Goal: Task Accomplishment & Management: Manage account settings

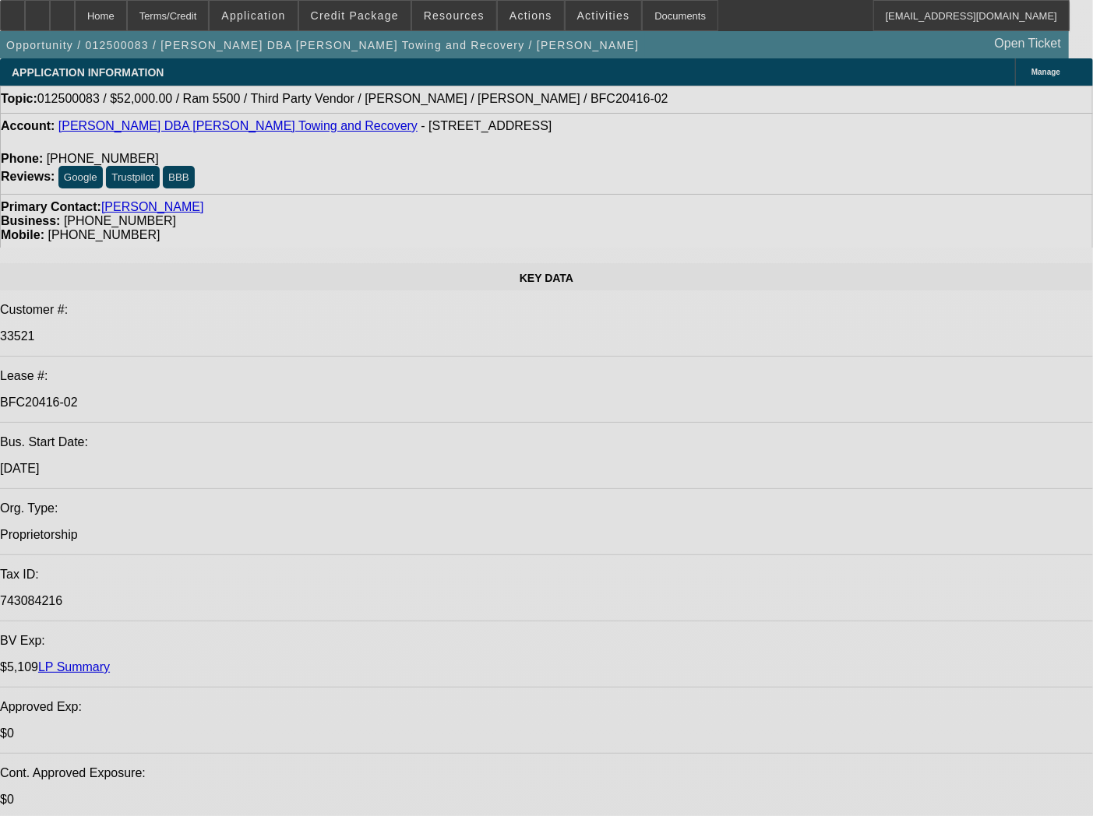
select select "0"
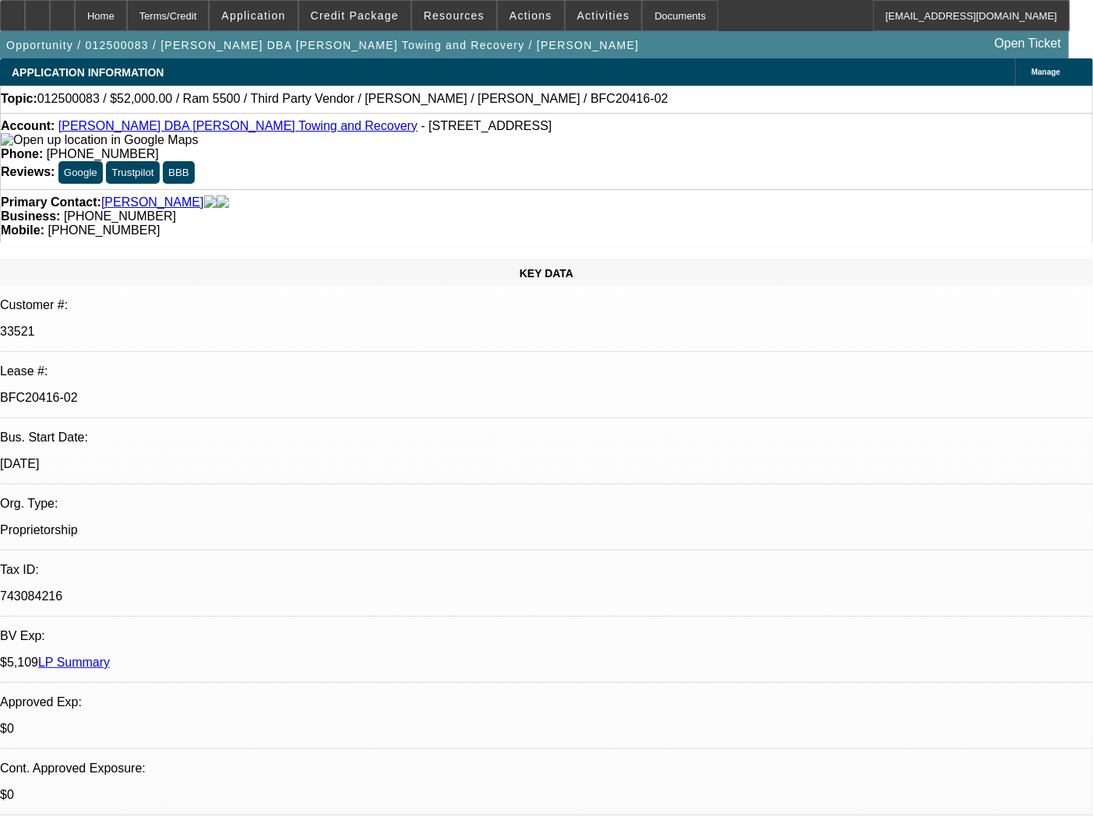
select select "0"
select select "3"
select select "0.1"
select select "4"
select select "0"
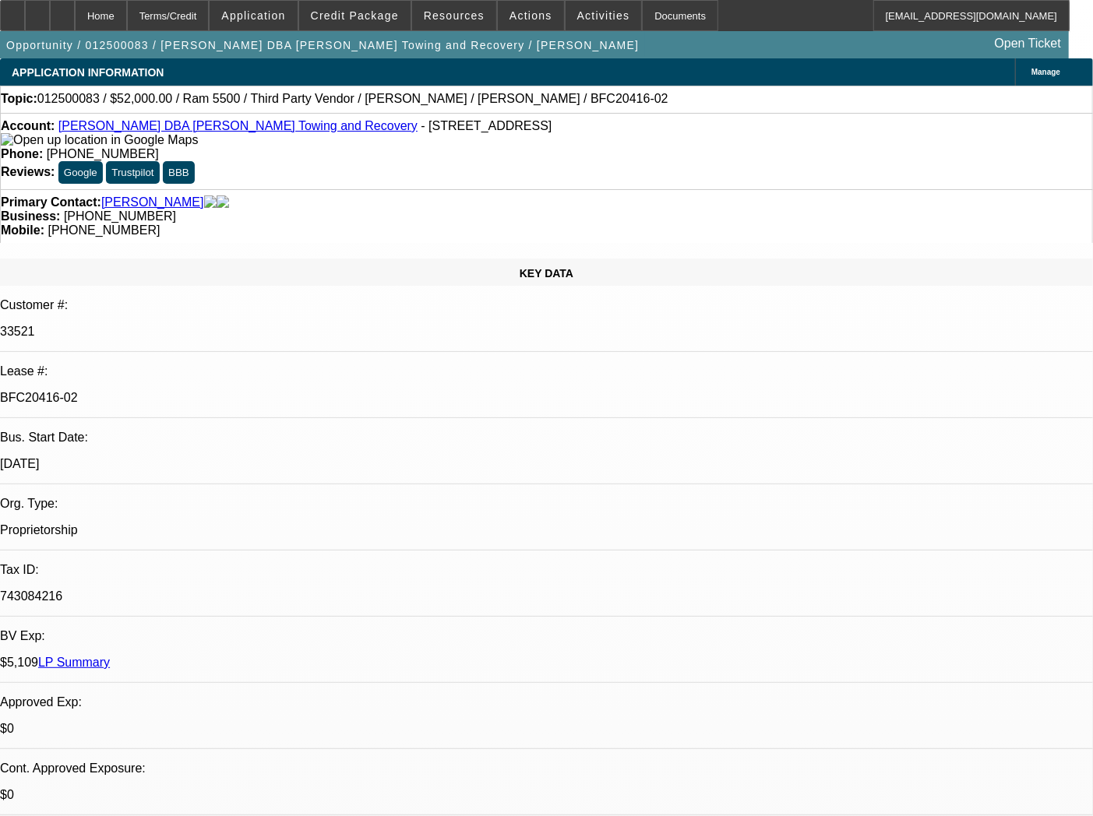
select select "0"
select select "3"
select select "0.1"
select select "4"
select select "0"
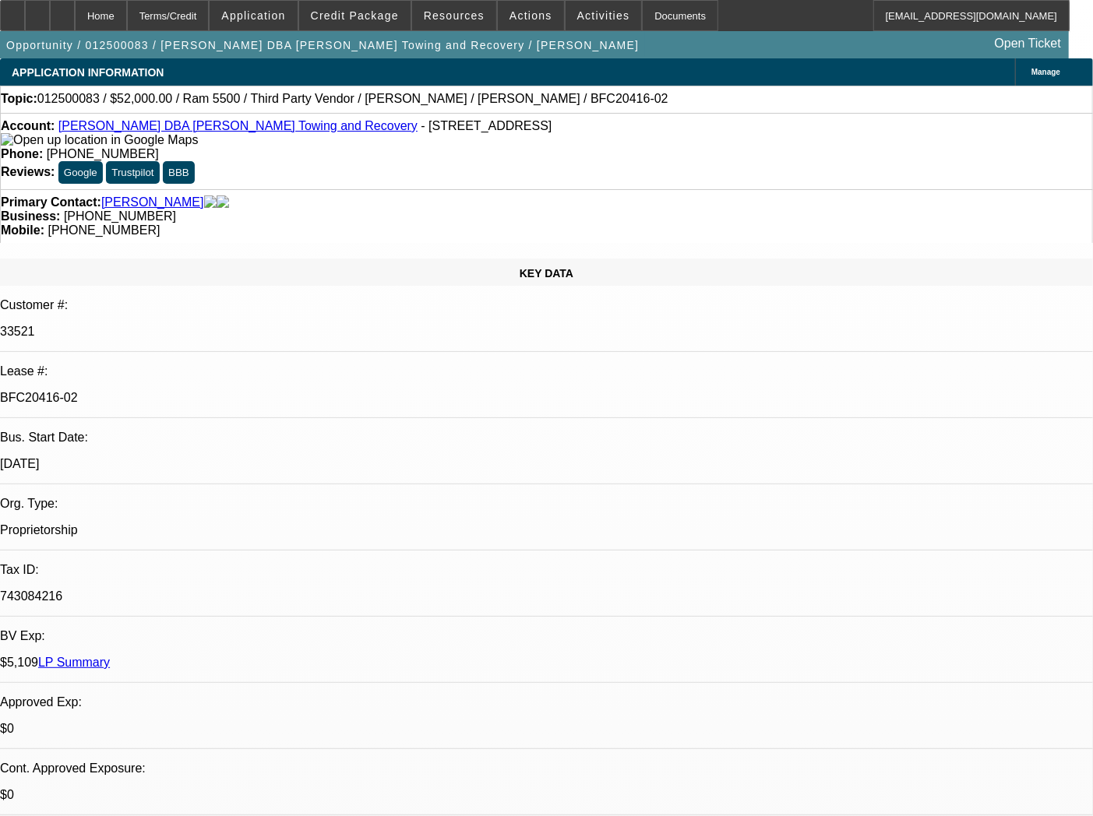
select select "0"
select select "3"
select select "0.1"
select select "4"
select select "0"
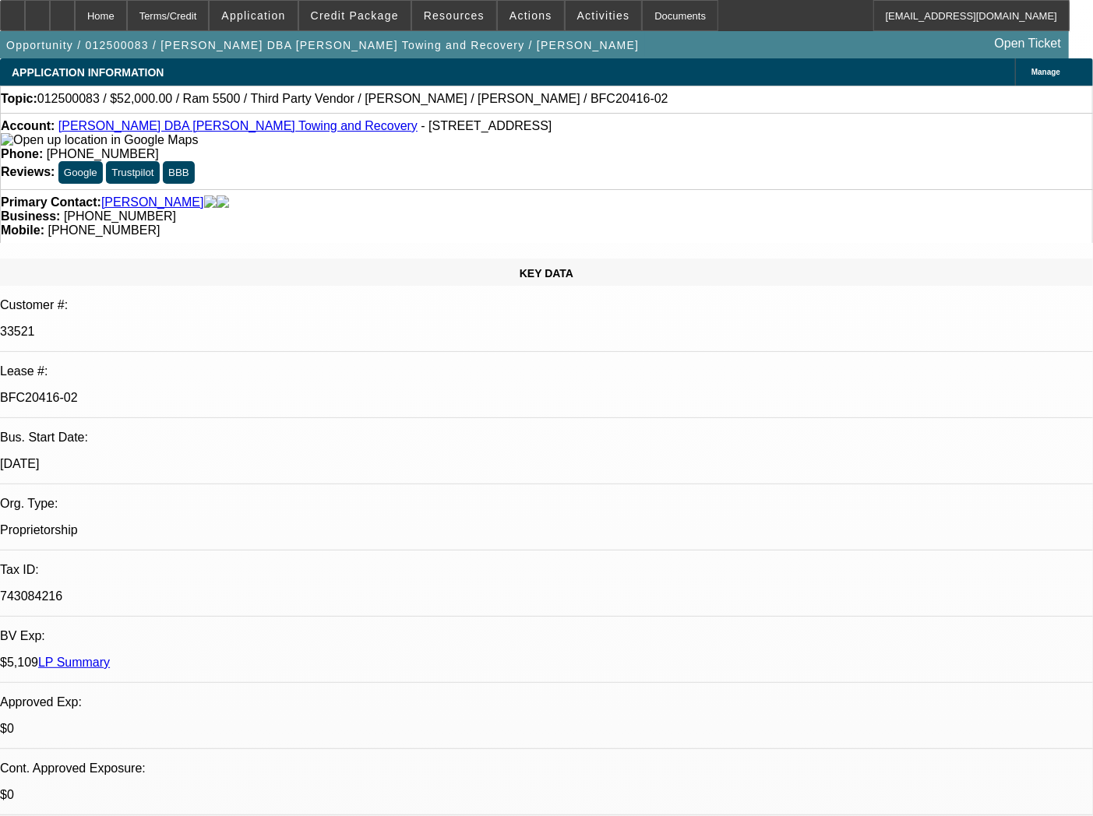
select select "0"
select select "3"
select select "0.1"
select select "4"
click at [666, 10] on div "Documents" at bounding box center [680, 15] width 76 height 31
